Goal: Information Seeking & Learning: Find specific fact

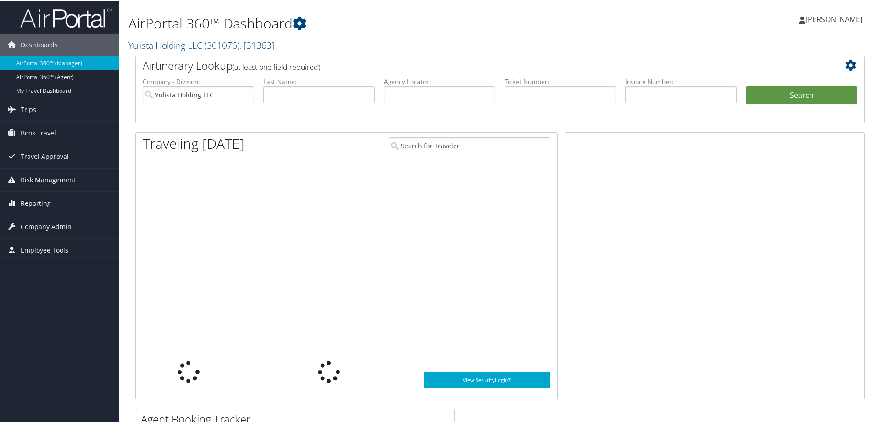
click at [48, 208] on span "Reporting" at bounding box center [36, 202] width 30 height 23
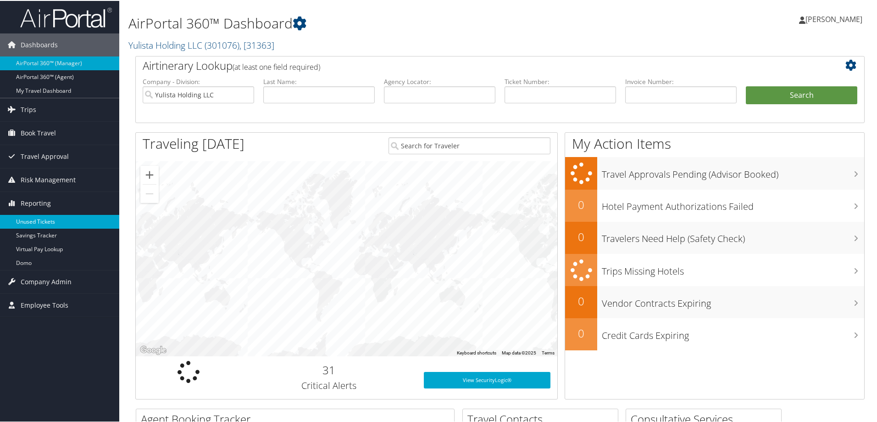
click at [26, 217] on link "Unused Tickets" at bounding box center [59, 221] width 119 height 14
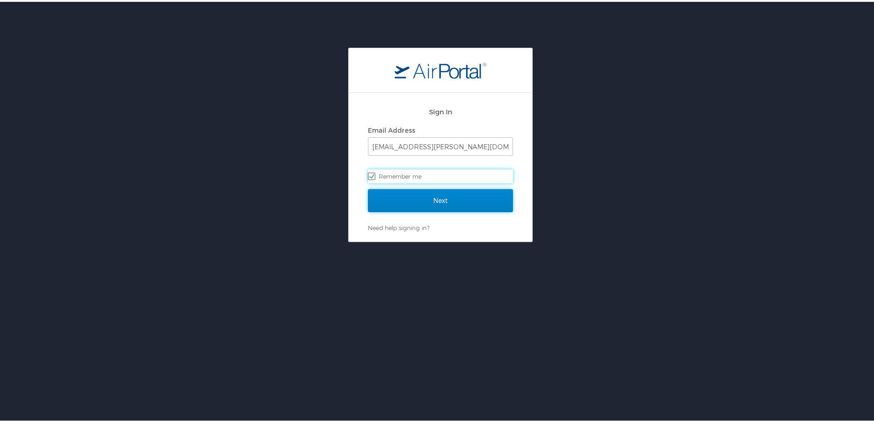
click at [454, 199] on input "Next" at bounding box center [440, 198] width 145 height 23
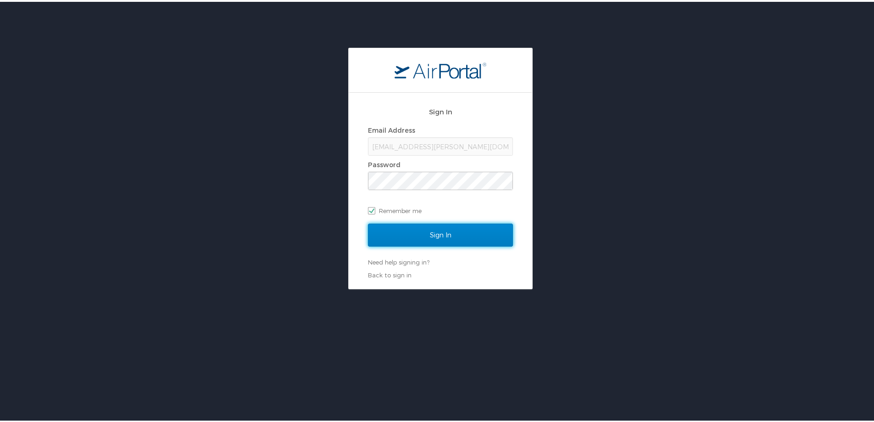
click at [458, 236] on input "Sign In" at bounding box center [440, 233] width 145 height 23
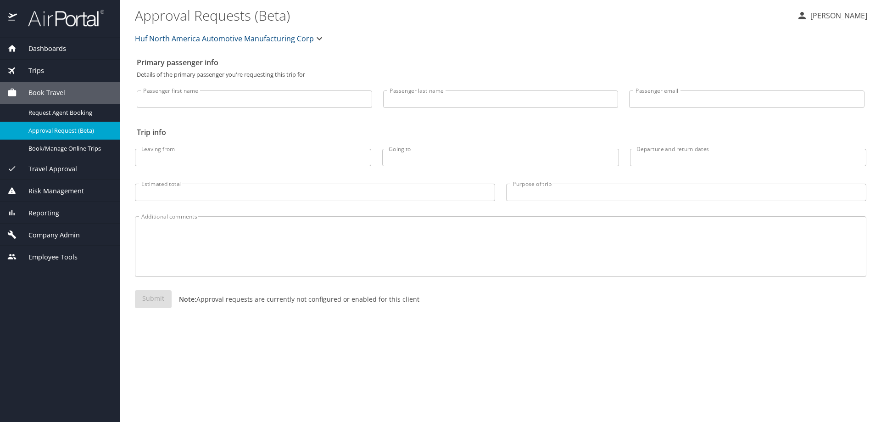
click at [40, 206] on div "Reporting" at bounding box center [60, 212] width 120 height 22
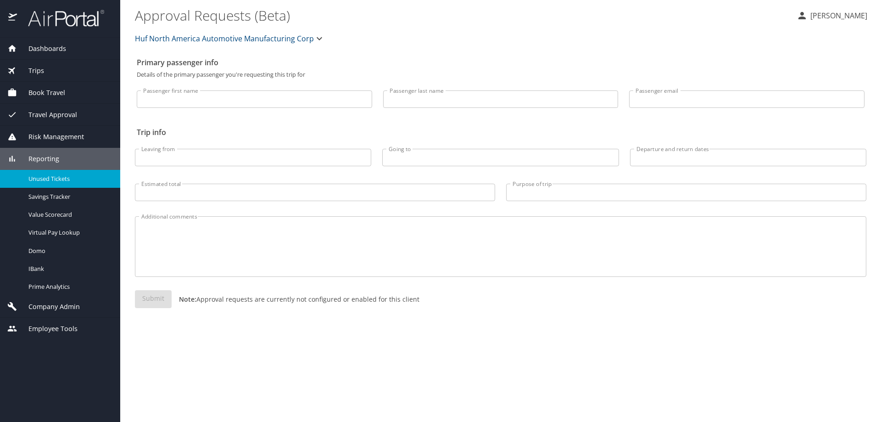
click at [44, 177] on span "Unused Tickets" at bounding box center [68, 178] width 81 height 9
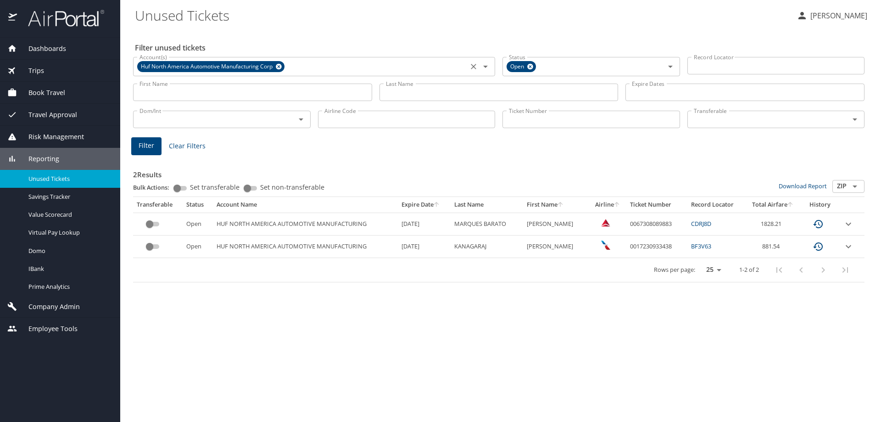
click at [279, 67] on icon at bounding box center [278, 66] width 7 height 10
drag, startPoint x: 227, startPoint y: 86, endPoint x: 318, endPoint y: 88, distance: 91.8
click at [234, 85] on input "First Name" at bounding box center [252, 92] width 239 height 17
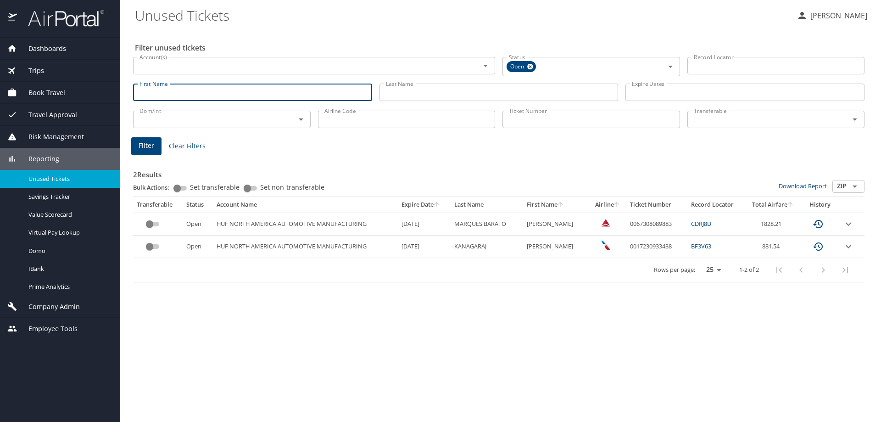
click at [405, 91] on input "Last Name" at bounding box center [498, 92] width 239 height 17
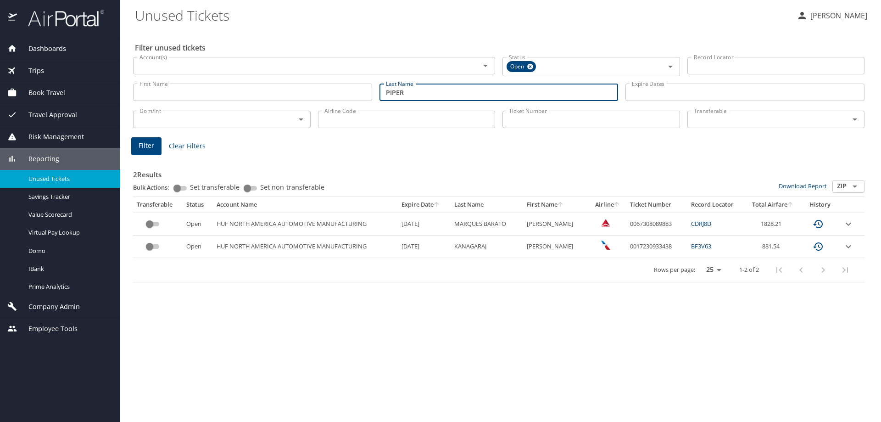
type input "PIPER"
click at [140, 142] on span "Filter" at bounding box center [147, 145] width 16 height 11
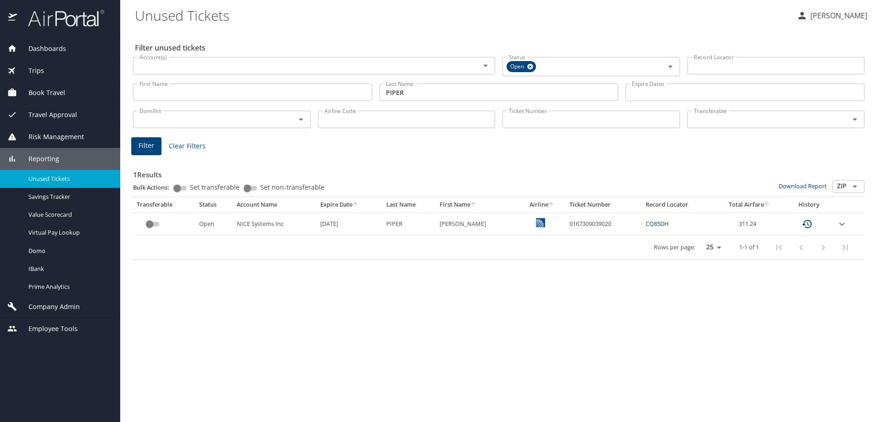
drag, startPoint x: 483, startPoint y: 223, endPoint x: 351, endPoint y: 229, distance: 132.7
click at [351, 229] on tr "Open NICE Systems Inc 7/2/2026 PIPER RICHARDLEE 0167309039020 CQ85DH 311.24" at bounding box center [498, 223] width 731 height 22
click at [427, 139] on div "Filter Clear Filters" at bounding box center [498, 146] width 735 height 18
click at [234, 89] on input "First Name" at bounding box center [252, 92] width 239 height 17
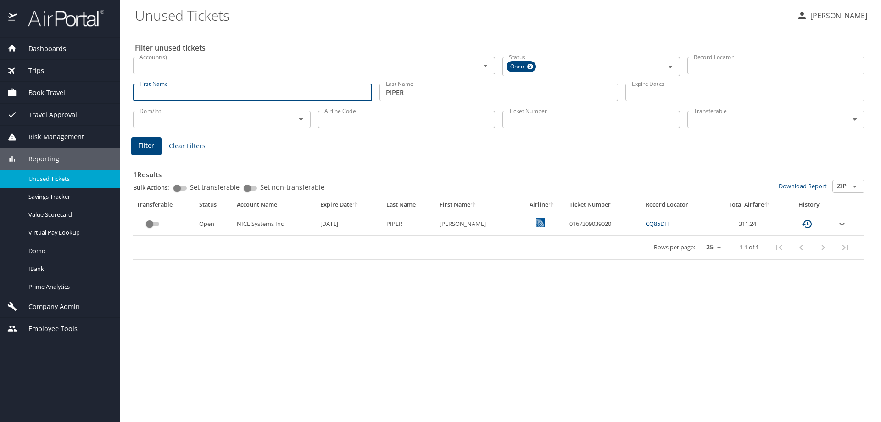
click at [443, 160] on div "1 Results Bulk Actions: Set transferable Set non-transferable Download Report Z…" at bounding box center [498, 208] width 731 height 103
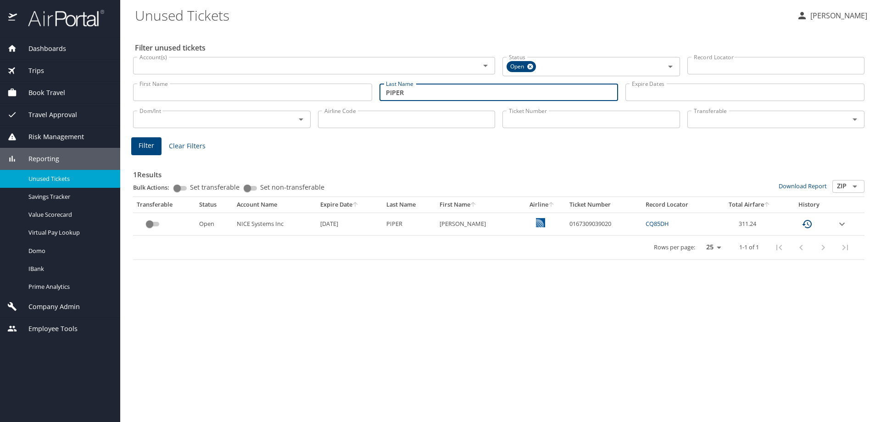
drag, startPoint x: 453, startPoint y: 95, endPoint x: 302, endPoint y: 90, distance: 151.1
click at [302, 90] on div "First Name First Name Last Name PIPER Last Name Expire Dates Expire Dates" at bounding box center [498, 92] width 739 height 33
click at [543, 123] on input "Ticket Number" at bounding box center [591, 119] width 178 height 17
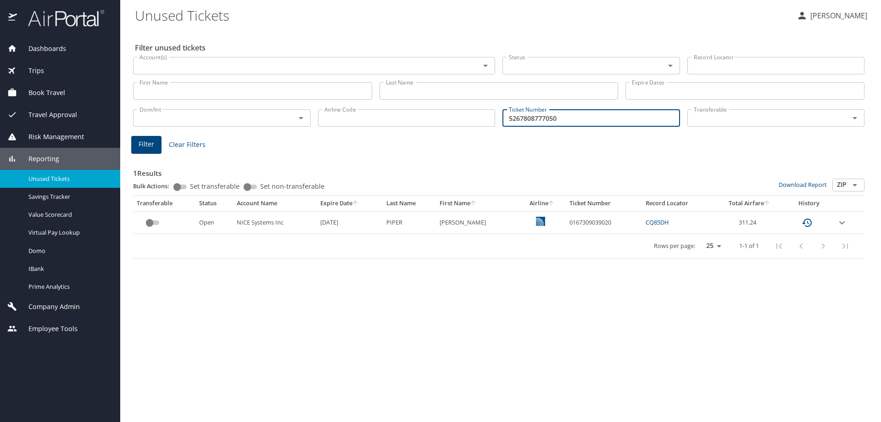
type input "5267808777050"
click at [595, 121] on input "5267808777050" at bounding box center [591, 117] width 178 height 17
click at [149, 148] on span "Filter" at bounding box center [147, 144] width 16 height 11
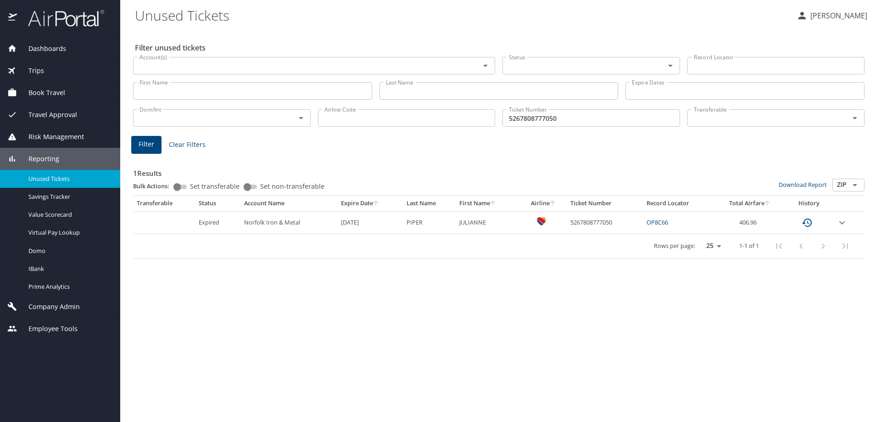
click at [522, 119] on input "5267808777050" at bounding box center [591, 117] width 178 height 17
click at [817, 162] on h3 "1 Results" at bounding box center [498, 170] width 731 height 16
click at [661, 223] on link "OP8C66" at bounding box center [658, 222] width 22 height 8
click at [664, 221] on link "OP8C66" at bounding box center [658, 222] width 22 height 8
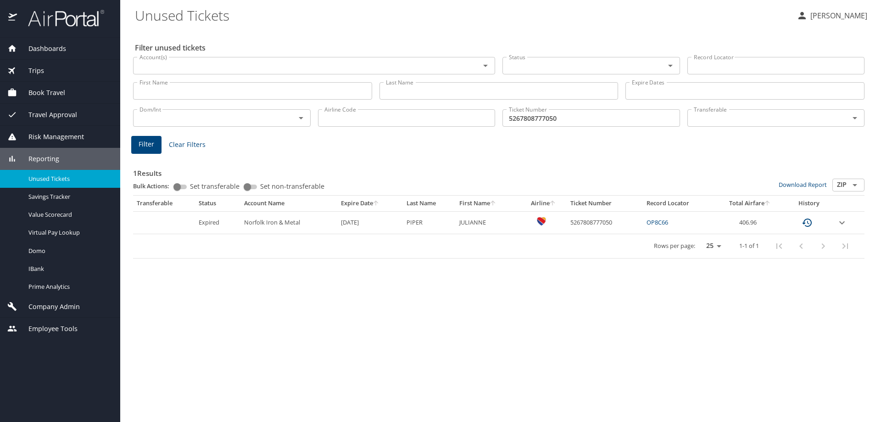
click at [601, 219] on td "5267808777050" at bounding box center [605, 222] width 76 height 22
drag, startPoint x: 601, startPoint y: 219, endPoint x: 597, endPoint y: 223, distance: 5.2
click at [597, 223] on td "5267808777050" at bounding box center [605, 222] width 76 height 22
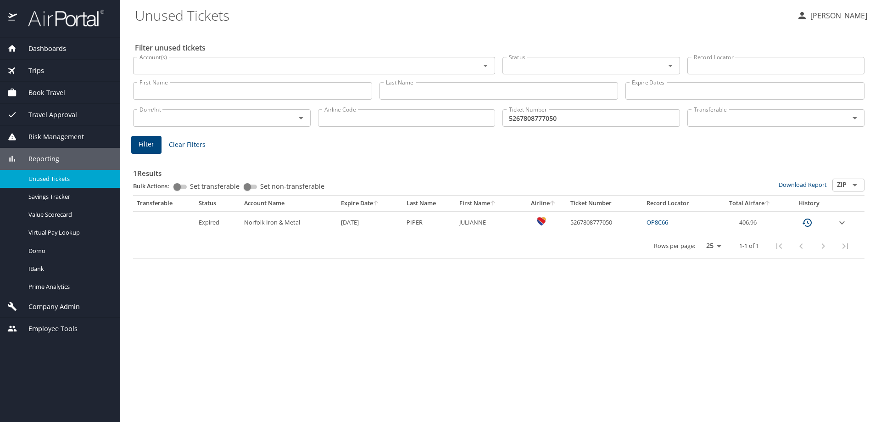
drag, startPoint x: 597, startPoint y: 223, endPoint x: 585, endPoint y: 221, distance: 11.6
click at [585, 221] on td "5267808777050" at bounding box center [605, 222] width 76 height 22
copy td "5267808777050"
click at [392, 279] on div "Filter unused tickets Account(s) Account(s) Status Status Record Locator Record…" at bounding box center [500, 225] width 731 height 392
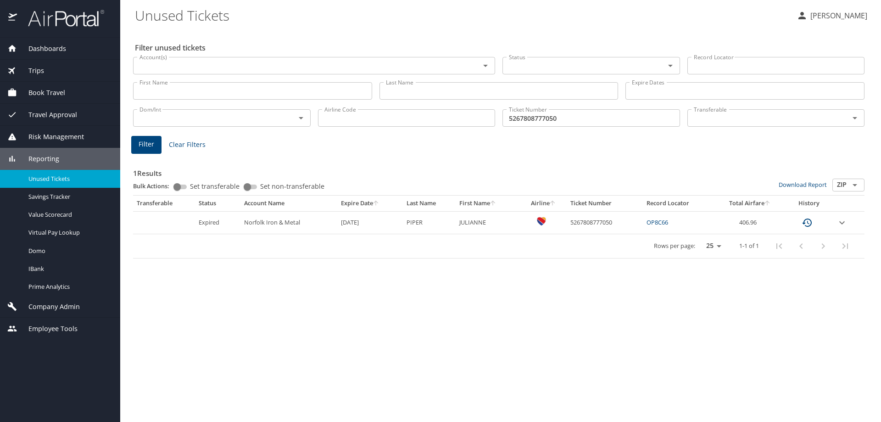
drag, startPoint x: 368, startPoint y: 225, endPoint x: 239, endPoint y: 234, distance: 128.8
click at [239, 234] on table "Transferable Status Account Name Expire Date Last Name First Name Airline Ticke…" at bounding box center [498, 226] width 731 height 63
drag, startPoint x: 600, startPoint y: 283, endPoint x: 614, endPoint y: 281, distance: 14.3
click at [605, 283] on div "Filter unused tickets Account(s) Account(s) Status Status Record Locator Record…" at bounding box center [500, 225] width 731 height 392
click at [841, 223] on icon "expand row" at bounding box center [842, 222] width 11 height 11
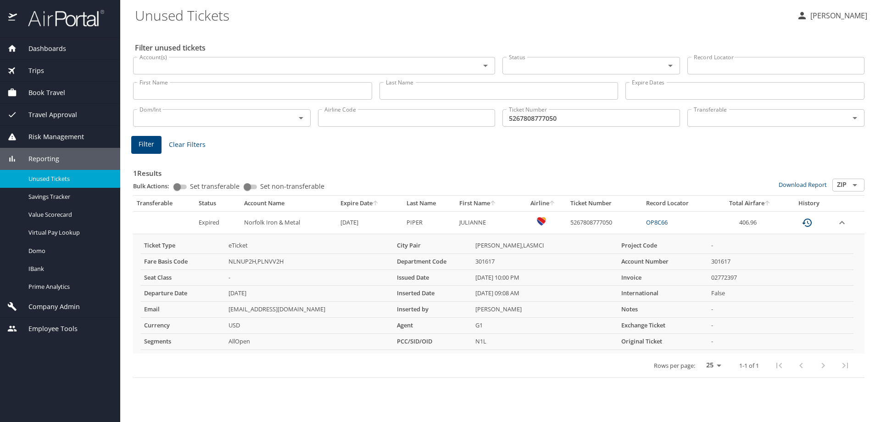
click at [676, 160] on div "1 Results Bulk Actions: Set transferable Set non-transferable Download Report Z…" at bounding box center [498, 267] width 731 height 222
click at [415, 219] on td "PIPER" at bounding box center [429, 222] width 53 height 22
click at [726, 227] on td "406.96" at bounding box center [749, 222] width 71 height 22
drag, startPoint x: 690, startPoint y: 220, endPoint x: 647, endPoint y: 220, distance: 42.7
click at [630, 225] on tr "Expired Norfolk Iron & Metal 12/9/2023 PIPER JULIANNE 5267808777050 OP8C66 406.…" at bounding box center [498, 222] width 731 height 22
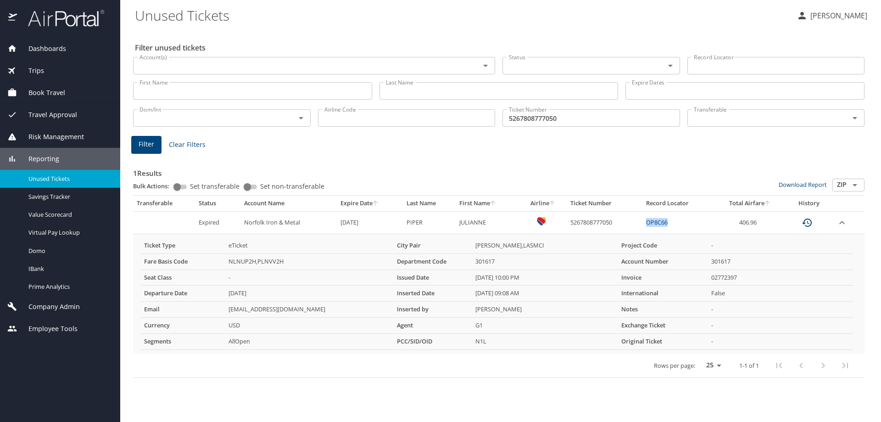
copy tr "OP8C66"
click at [376, 223] on td "12/9/2023" at bounding box center [370, 222] width 66 height 22
click at [465, 275] on th "Issued Date" at bounding box center [432, 277] width 78 height 16
drag, startPoint x: 593, startPoint y: 279, endPoint x: 283, endPoint y: 275, distance: 310.2
click at [283, 275] on tr "Seat Class - Issued Date 12/08/2022, 10:00 PM Invoice 02772397" at bounding box center [496, 277] width 713 height 16
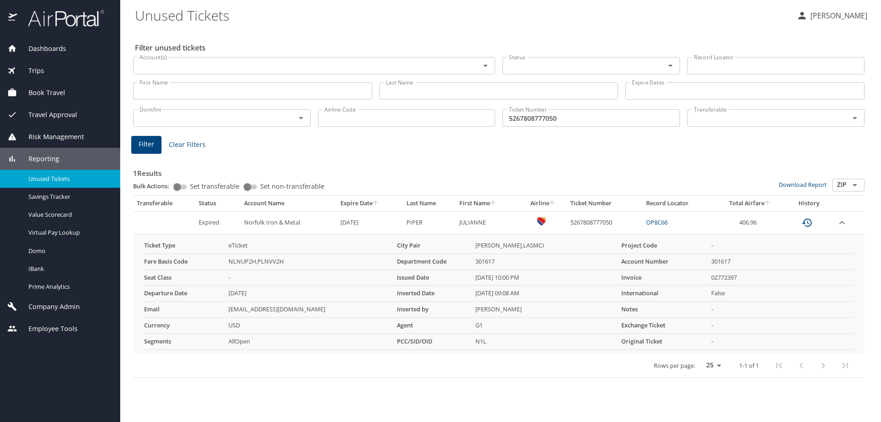
click at [551, 320] on td "G1" at bounding box center [545, 326] width 146 height 16
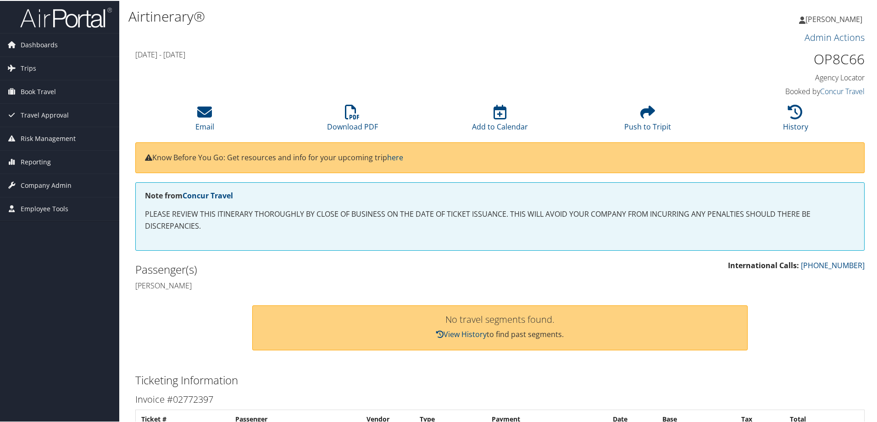
click at [833, 58] on h1 "OP8C66" at bounding box center [779, 58] width 172 height 19
copy h1 "OP8C66"
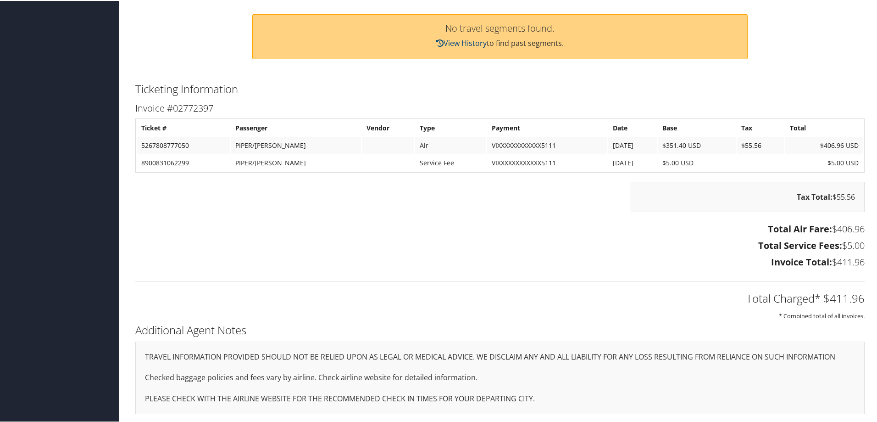
scroll to position [291, 0]
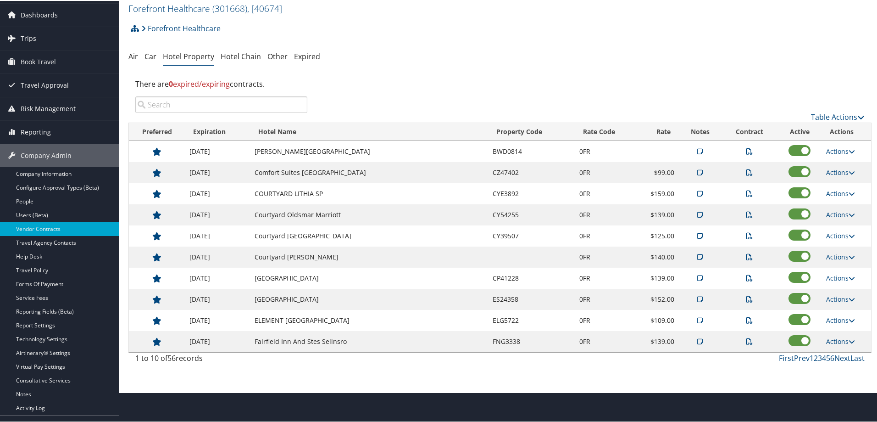
scroll to position [46, 0]
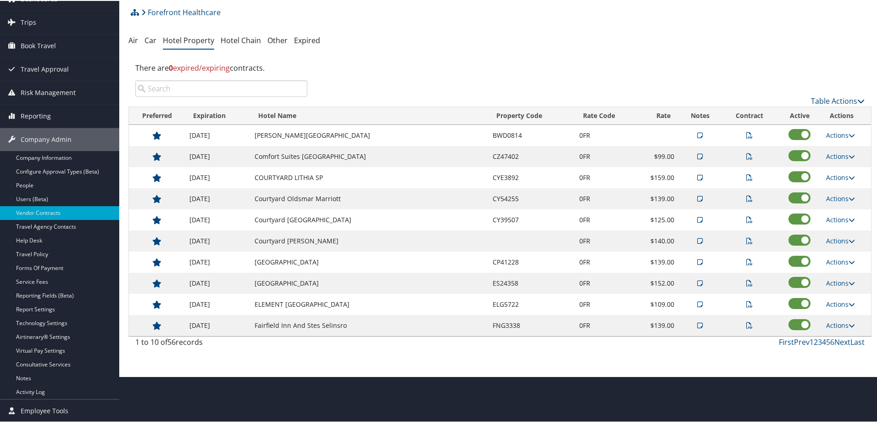
click at [211, 76] on div "There are 0 expired/expiring contracts." at bounding box center [499, 67] width 743 height 25
click at [211, 81] on input "search" at bounding box center [221, 87] width 172 height 17
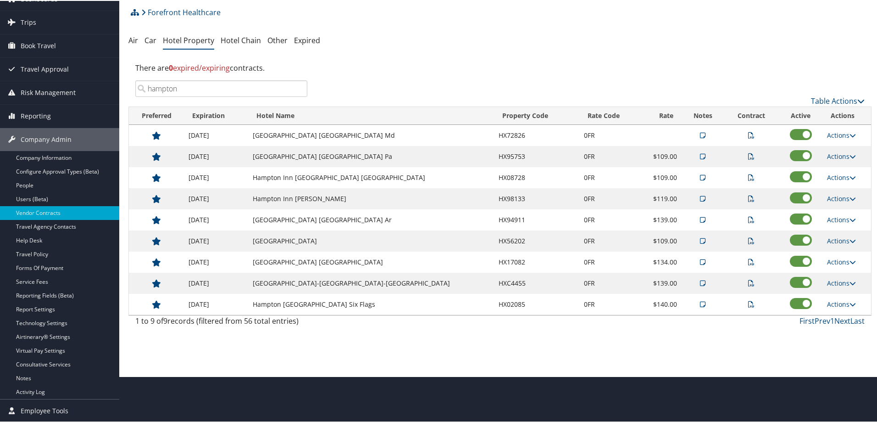
type input "hampton"
click at [507, 158] on td "HX95753" at bounding box center [536, 155] width 85 height 21
copy td "HX95753"
